Goal: Communication & Community: Participate in discussion

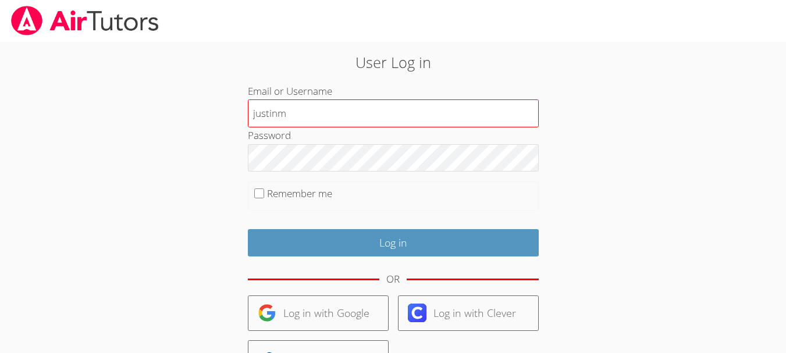
click at [301, 115] on input "justinm" at bounding box center [393, 113] width 291 height 28
type input "j"
type input "makenziem"
click at [248, 229] on input "Log in" at bounding box center [393, 242] width 291 height 27
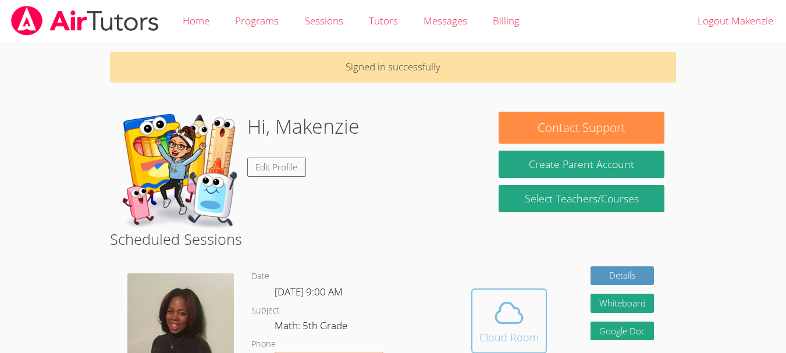
click at [525, 322] on span at bounding box center [508, 313] width 59 height 33
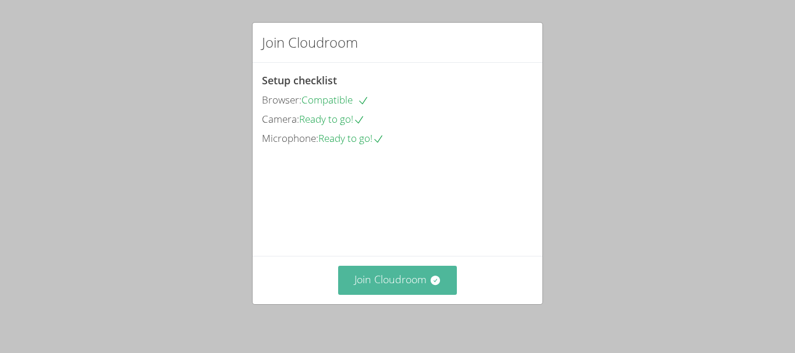
click at [408, 272] on button "Join Cloudroom" at bounding box center [397, 280] width 119 height 29
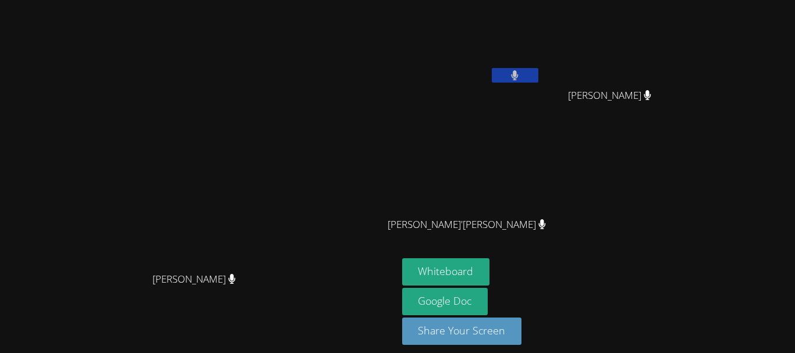
click at [518, 76] on icon at bounding box center [514, 75] width 7 height 10
click at [521, 76] on icon at bounding box center [514, 75] width 12 height 10
click at [518, 76] on icon at bounding box center [514, 75] width 7 height 10
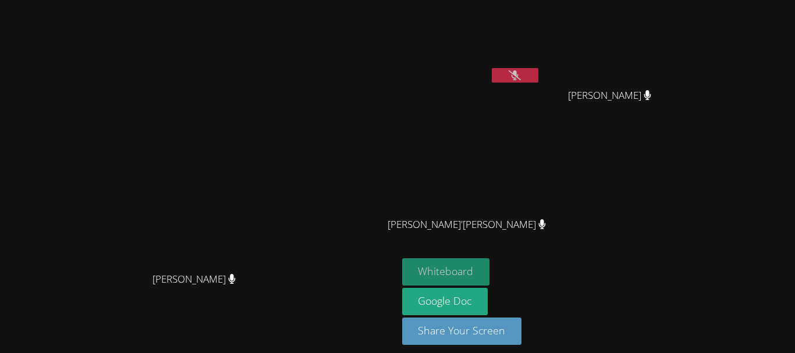
click at [429, 270] on button "Whiteboard" at bounding box center [446, 271] width 88 height 27
click at [499, 77] on button at bounding box center [515, 75] width 47 height 15
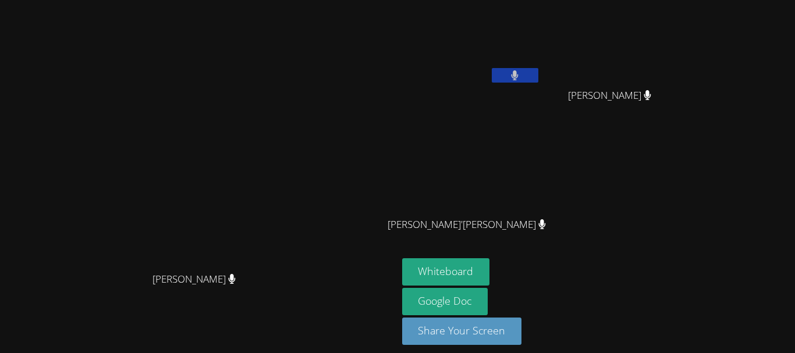
click at [508, 76] on button at bounding box center [515, 75] width 47 height 15
click at [508, 76] on icon at bounding box center [514, 75] width 12 height 10
click at [508, 76] on button at bounding box center [515, 75] width 47 height 15
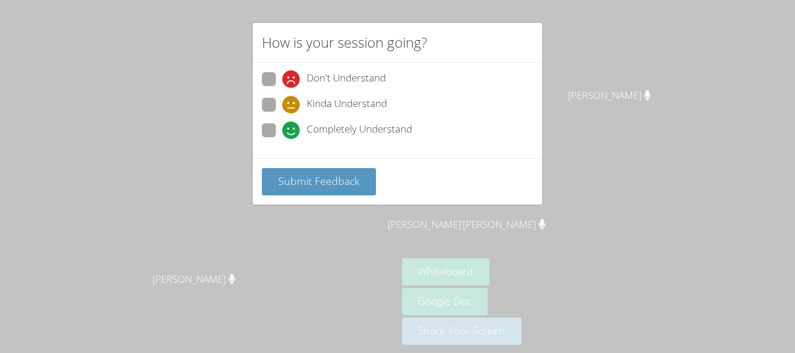
click at [385, 105] on span "Kinda Understand" at bounding box center [347, 104] width 80 height 17
click at [292, 105] on input "Kinda Understand" at bounding box center [287, 103] width 10 height 10
radio input "true"
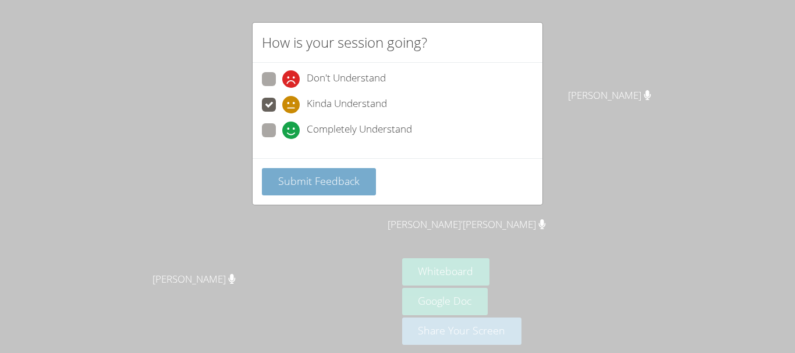
click at [296, 184] on span "Submit Feedback" at bounding box center [318, 181] width 81 height 14
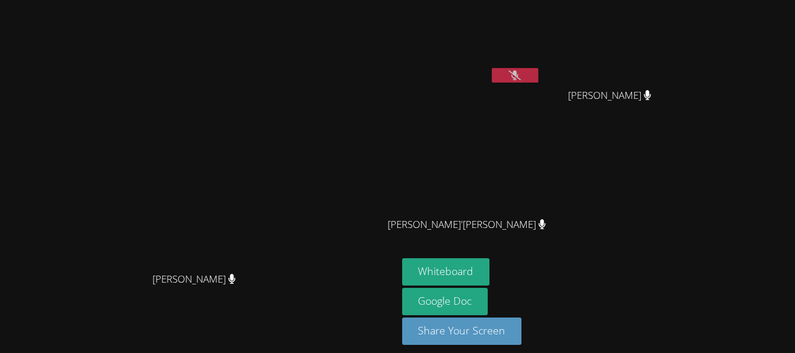
click at [518, 75] on icon at bounding box center [514, 75] width 12 height 10
click at [538, 81] on button at bounding box center [515, 75] width 47 height 15
click at [538, 73] on button at bounding box center [515, 75] width 47 height 15
